Goal: Task Accomplishment & Management: Manage account settings

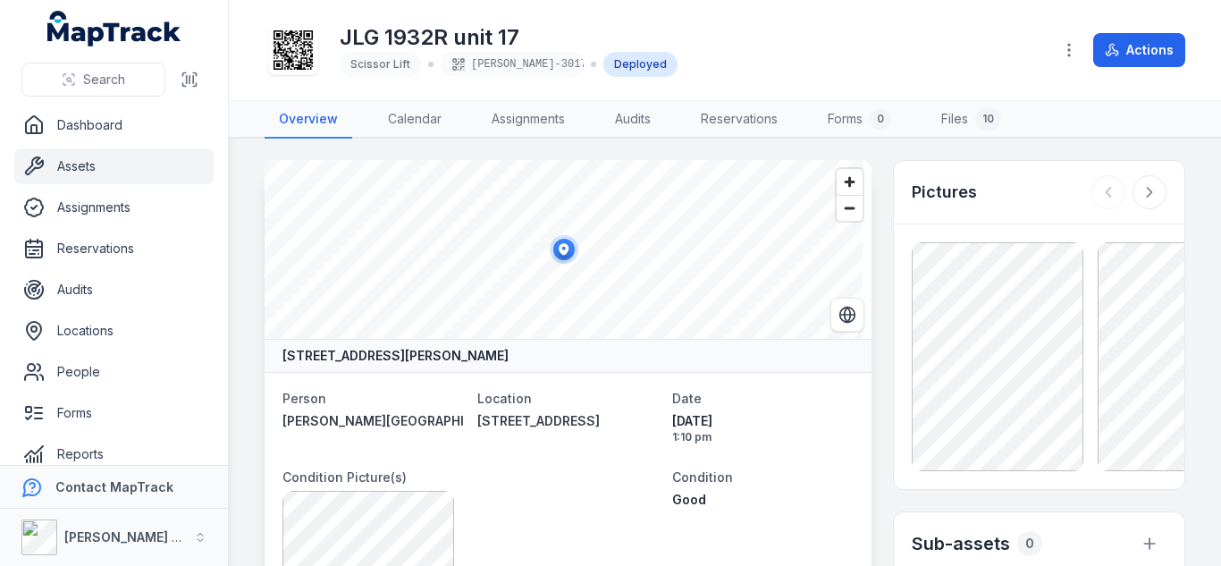
scroll to position [578, 0]
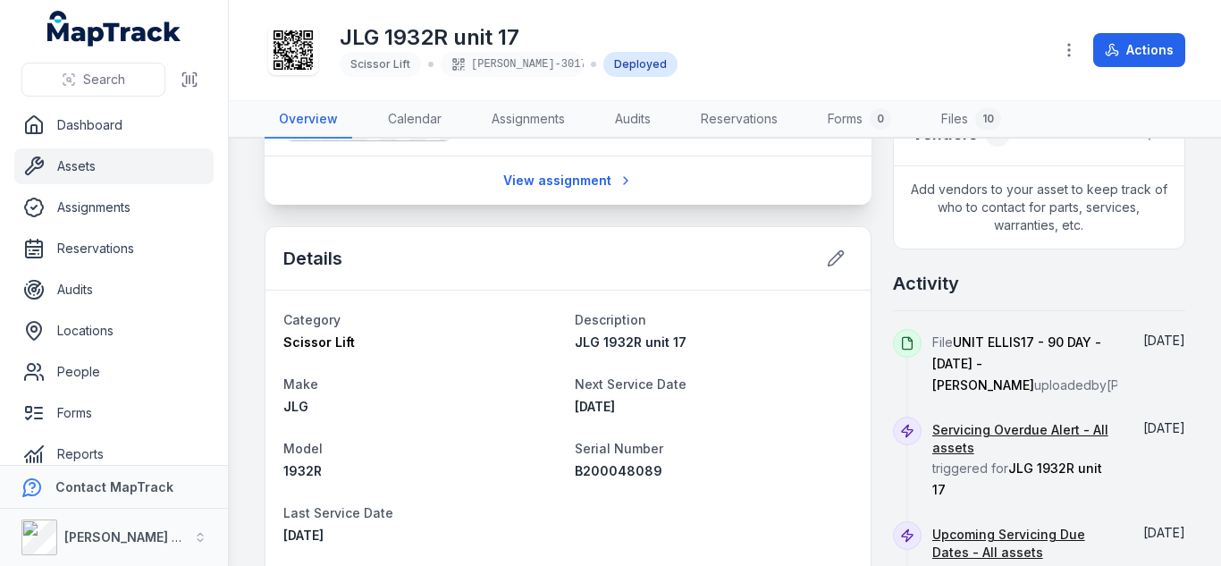
click at [215, 81] on div "Search" at bounding box center [114, 79] width 228 height 55
click at [117, 65] on button "Search" at bounding box center [93, 80] width 144 height 34
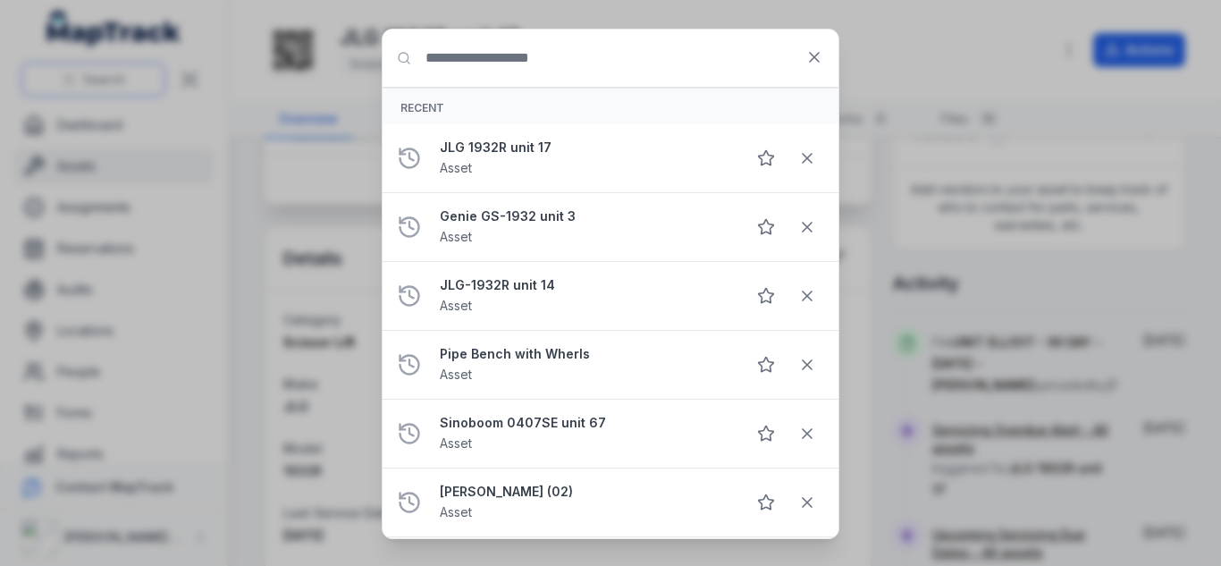
type input "*"
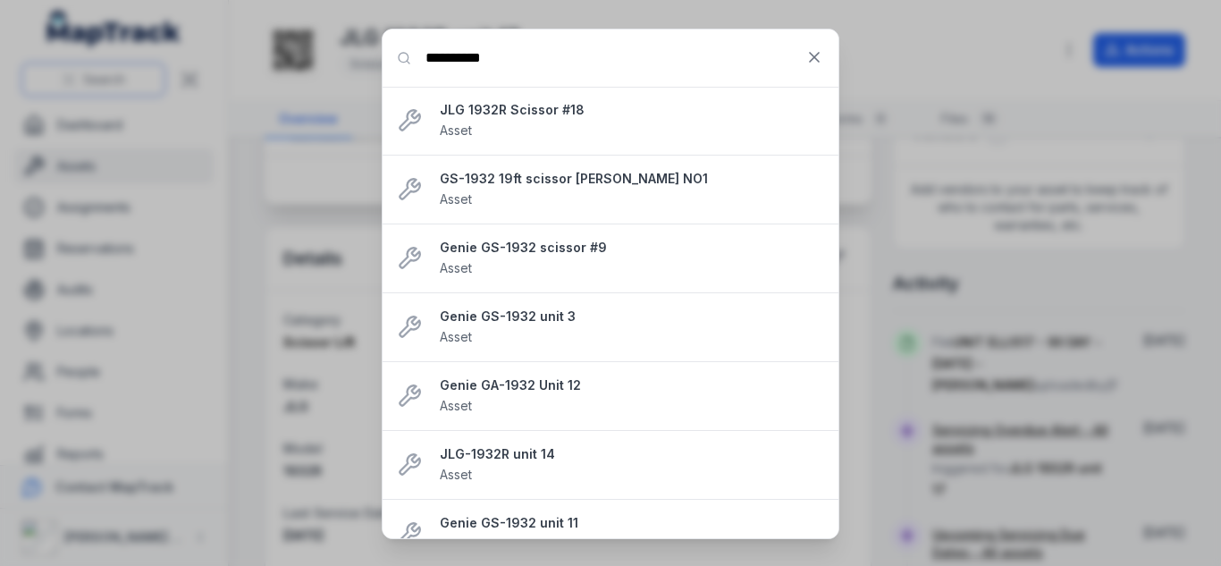
type input "**********"
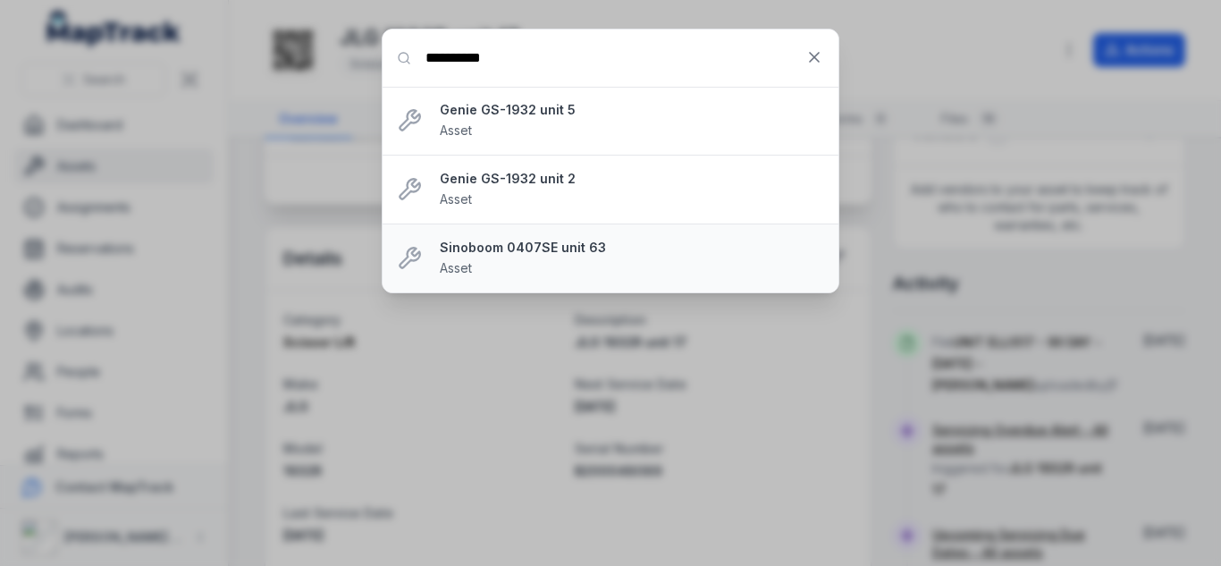
click at [568, 257] on div "Sinoboom 0407SE unit 63 Asset" at bounding box center [632, 258] width 384 height 39
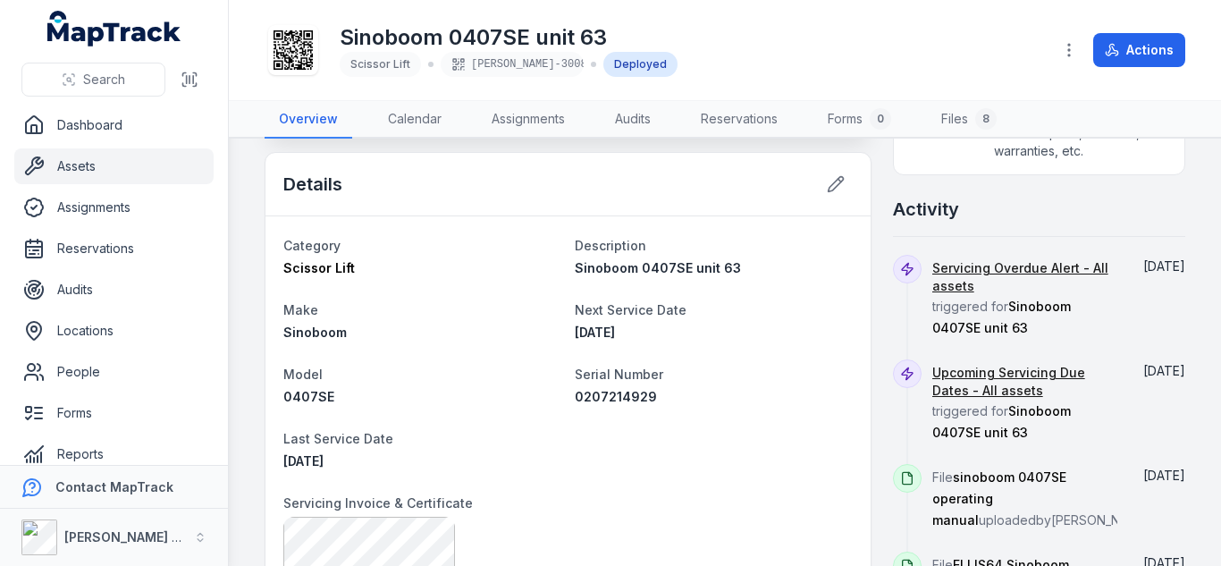
scroll to position [653, 0]
click at [827, 186] on icon at bounding box center [836, 183] width 18 height 18
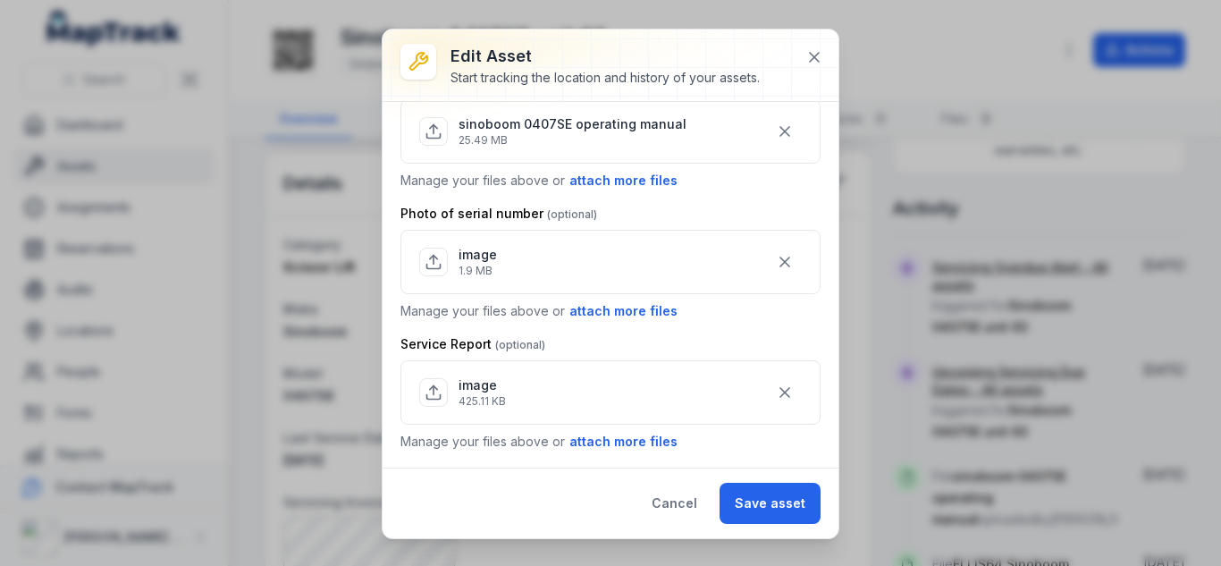
scroll to position [765, 0]
click at [627, 450] on button "attach more files" at bounding box center [623, 443] width 110 height 20
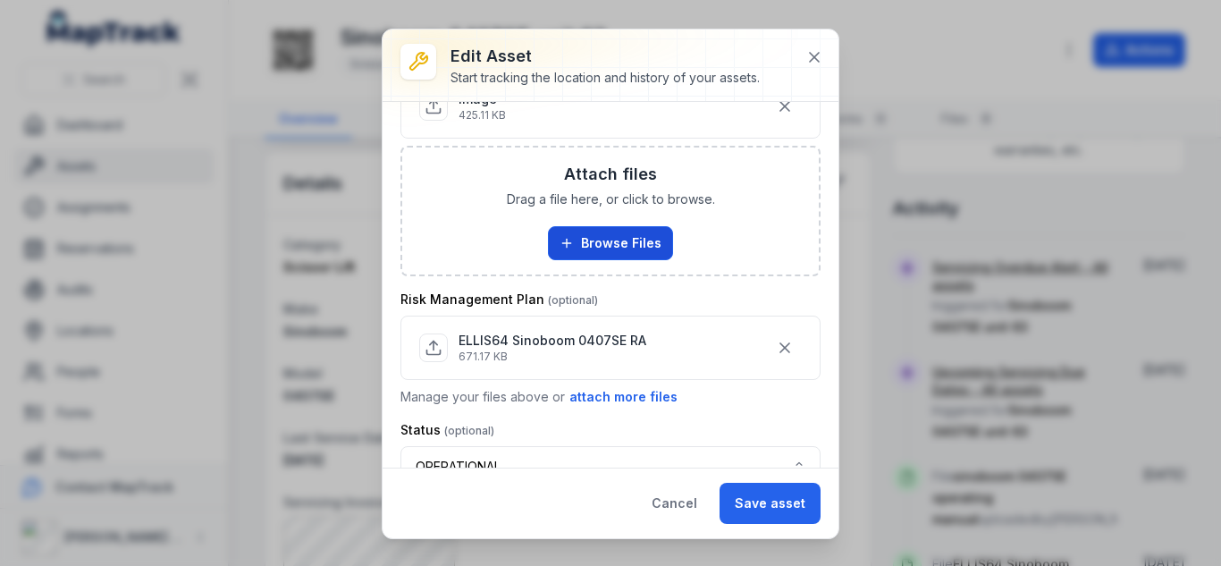
click at [604, 252] on button "Browse Files" at bounding box center [610, 243] width 125 height 34
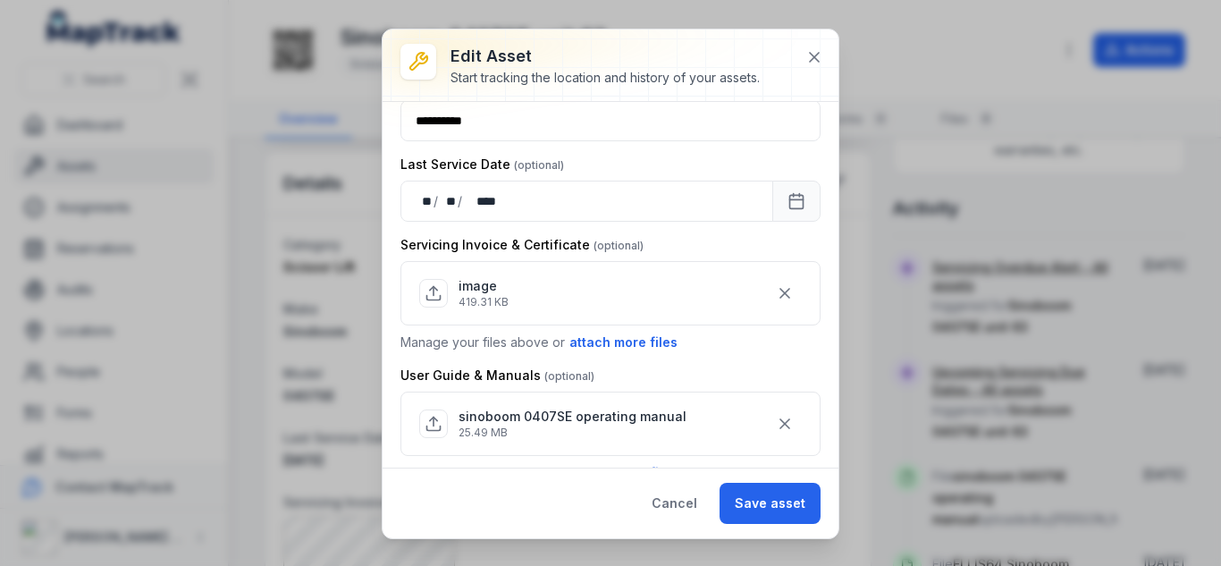
scroll to position [475, 0]
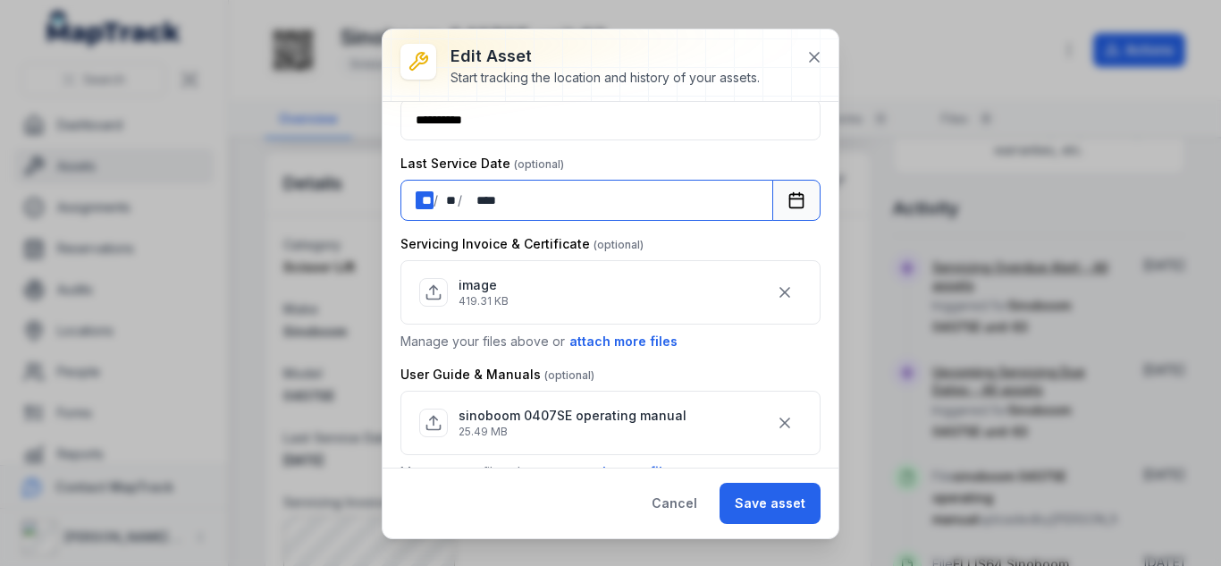
click at [419, 198] on div "** **" at bounding box center [425, 200] width 18 height 18
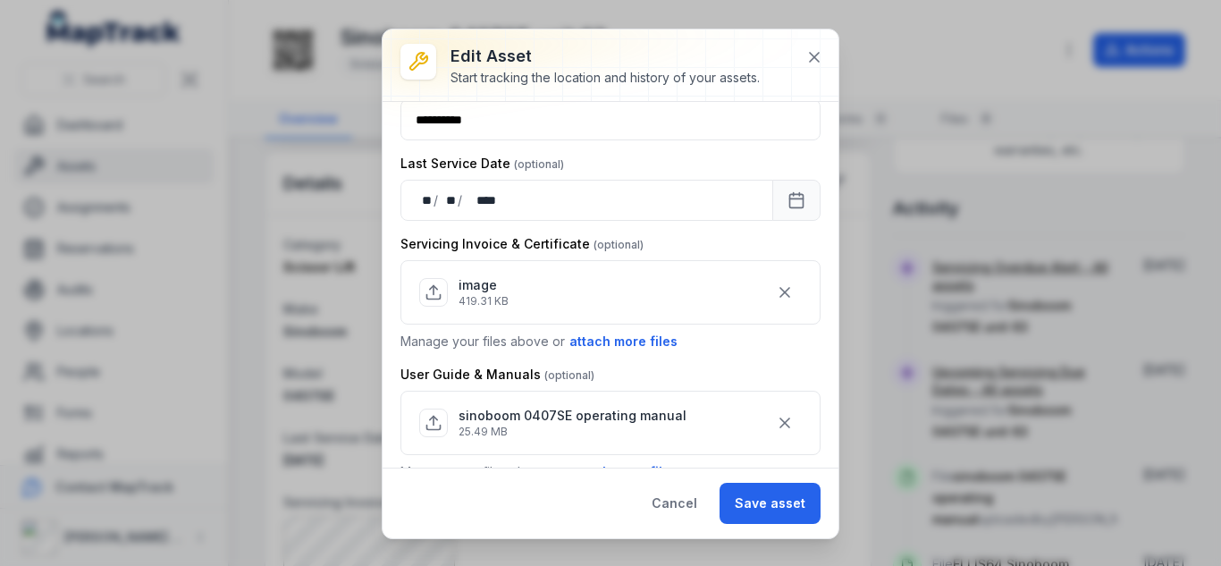
click at [530, 165] on label "Last Service Date" at bounding box center [482, 164] width 164 height 18
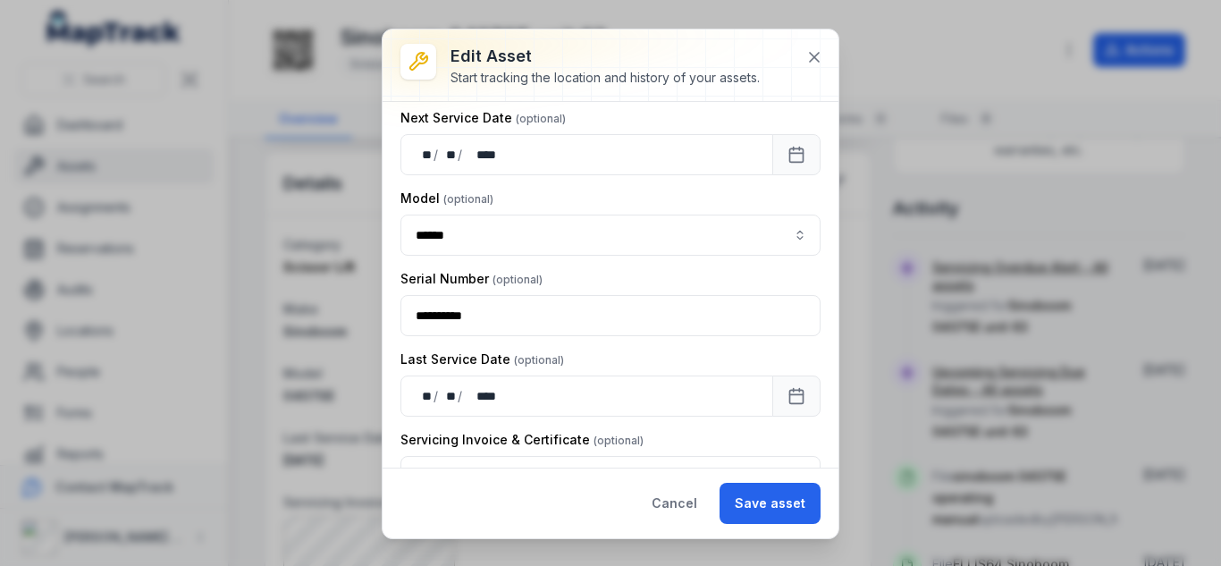
scroll to position [265, 0]
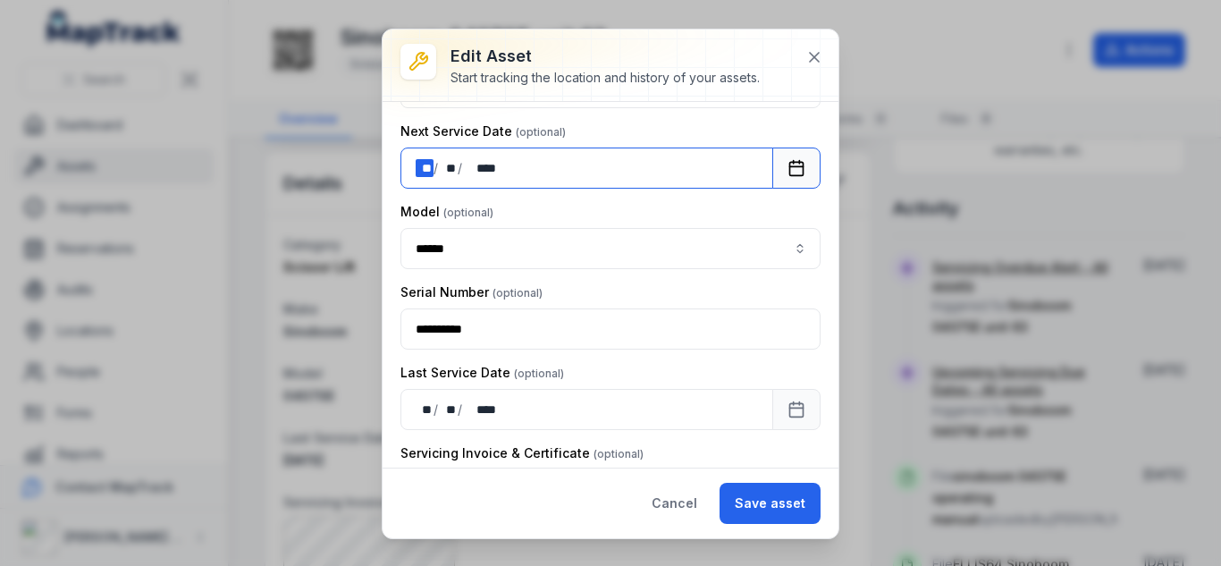
click at [424, 165] on div "** **" at bounding box center [425, 168] width 18 height 18
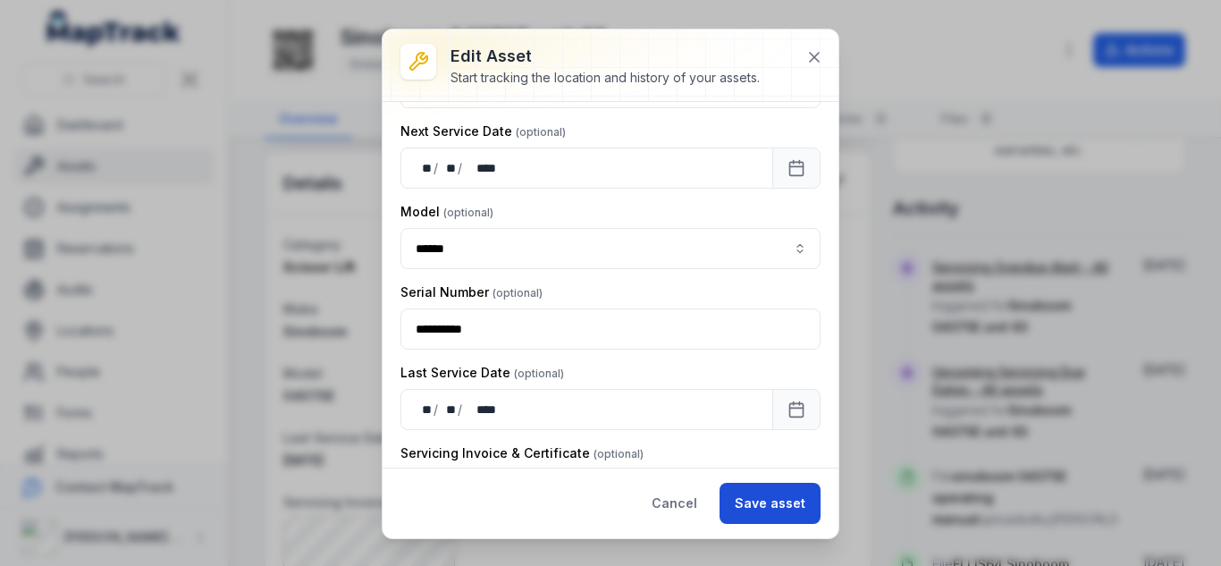
click at [762, 488] on button "Save asset" at bounding box center [770, 503] width 101 height 41
